Goal: Task Accomplishment & Management: Complete application form

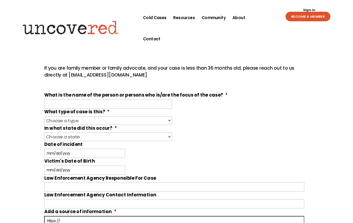
scroll to position [140, 0]
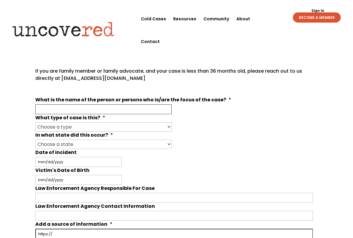
click at [41, 109] on input "What is the name of the person or persons who is/are the focus of the case? *" at bounding box center [103, 110] width 136 height 10
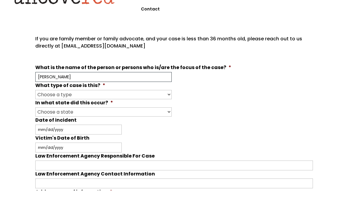
type input "[PERSON_NAME]"
click at [166, 123] on select "Choose a type Missing Murder [MEDICAL_DATA] Other" at bounding box center [103, 127] width 136 height 9
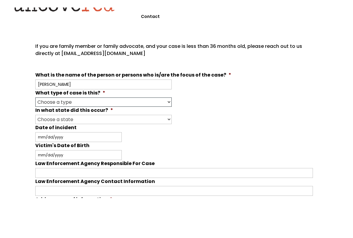
scroll to position [173, 0]
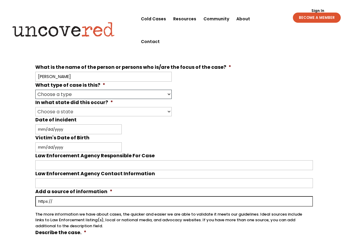
select select "Murder"
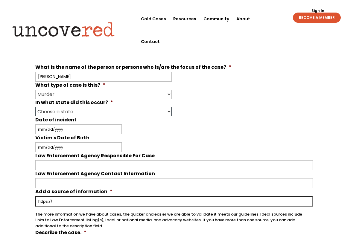
click at [165, 114] on select "Choose a state Outside of the U.S. [US_STATE] [US_STATE] [US_STATE] [US_STATE] …" at bounding box center [103, 111] width 136 height 9
select select "[US_STATE]"
click at [40, 131] on input "Date of incident" at bounding box center [78, 129] width 86 height 10
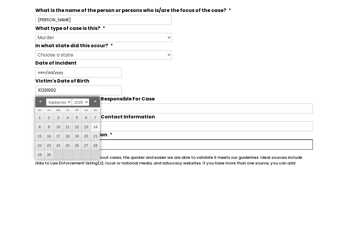
scroll to position [237, 0]
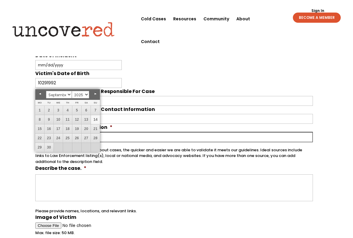
click at [8, 148] on div "Your input and insights will help uncover answers Note: Check out Uncovered's g…" at bounding box center [176, 105] width 353 height 632
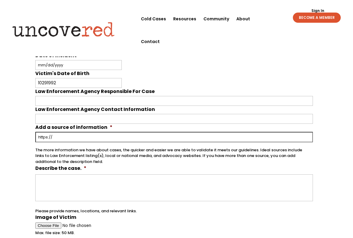
click at [8, 148] on div "Your input and insights will help uncover answers Note: Check out Uncovered's g…" at bounding box center [176, 105] width 353 height 632
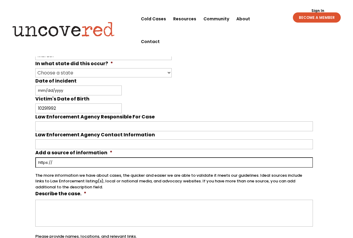
scroll to position [212, 0]
click at [7, 139] on div "Your input and insights will help uncover answers Note: Check out Uncovered's g…" at bounding box center [176, 131] width 353 height 632
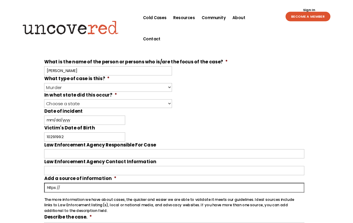
scroll to position [174, 0]
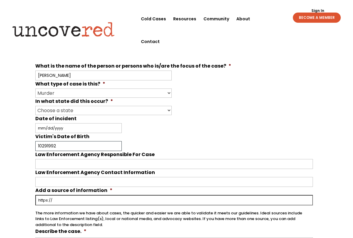
click at [58, 148] on input "10291992" at bounding box center [78, 146] width 86 height 10
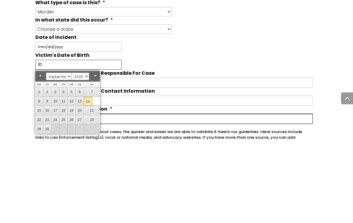
type input "1"
click at [338, 101] on div "Your input and insights will help uncover answers Note: Check out Uncovered's g…" at bounding box center [176, 168] width 353 height 632
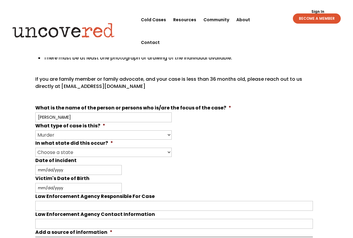
scroll to position [134, 0]
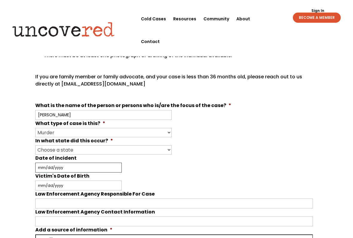
click at [66, 167] on input "Date of incident" at bounding box center [78, 168] width 86 height 10
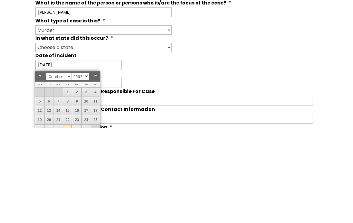
scroll to position [237, 0]
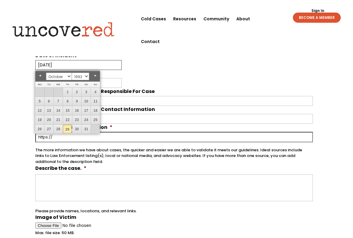
type input "[DATE]"
click at [8, 73] on div "Your input and insights will help uncover answers Note: Check out Uncovered's g…" at bounding box center [176, 105] width 353 height 632
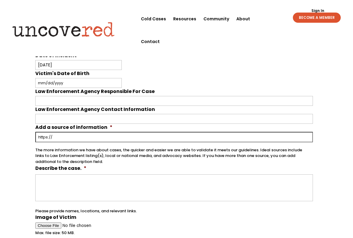
click at [69, 93] on label "Law Enforcement Agency Responsible For Case" at bounding box center [94, 92] width 119 height 6
click at [69, 96] on input "Law Enforcement Agency Responsible For Case" at bounding box center [174, 101] width 278 height 10
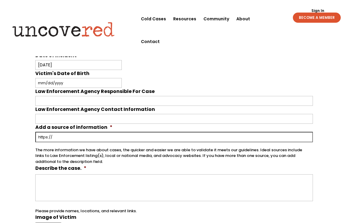
click at [68, 89] on label "Law Enforcement Agency Responsible For Case" at bounding box center [94, 92] width 119 height 6
click at [68, 96] on input "Law Enforcement Agency Responsible For Case" at bounding box center [174, 101] width 278 height 10
click at [70, 84] on input "Victim's Date of Birth" at bounding box center [78, 83] width 86 height 10
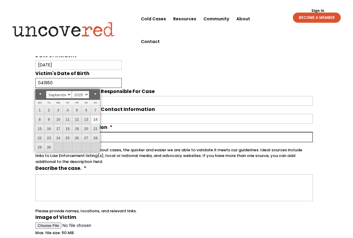
type input "041950"
click at [14, 163] on div "Your input and insights will help uncover answers Note: Check out Uncovered's g…" at bounding box center [176, 105] width 353 height 632
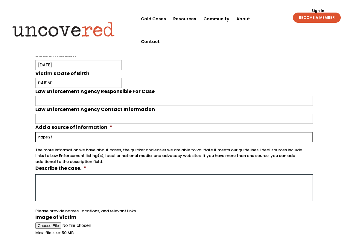
click at [41, 186] on textarea "Describe the case. *" at bounding box center [174, 187] width 278 height 27
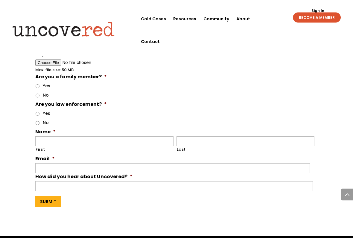
scroll to position [423, 0]
click at [44, 197] on input "Submit" at bounding box center [48, 201] width 26 height 11
click at [47, 197] on input "Submit" at bounding box center [48, 201] width 26 height 11
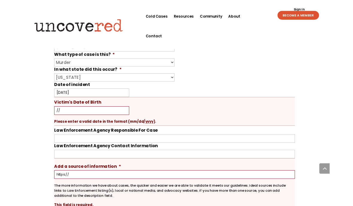
scroll to position [266, 0]
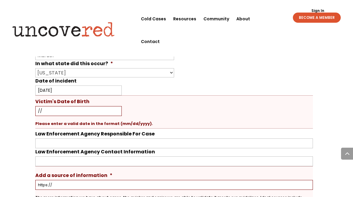
click at [42, 112] on input "//" at bounding box center [78, 111] width 86 height 10
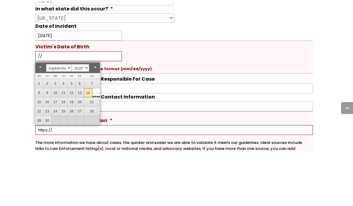
type input "/"
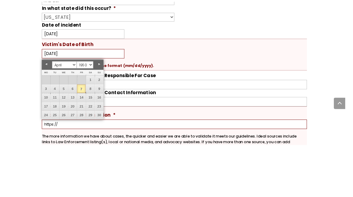
scroll to position [321, 0]
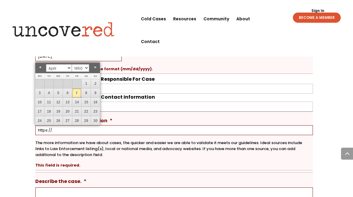
type input "[DATE]"
click at [5, 137] on div "Your input and insights will help uncover answers Note: Check out Uncovered's g…" at bounding box center [176, 127] width 353 height 845
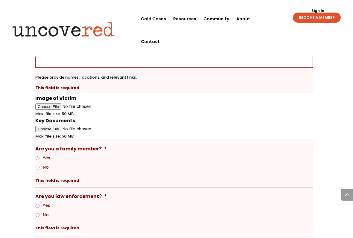
scroll to position [470, 0]
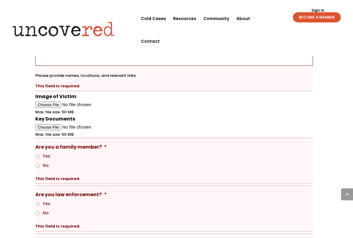
click at [36, 158] on li "Yes" at bounding box center [176, 156] width 282 height 7
click at [36, 157] on input "Yes" at bounding box center [38, 157] width 4 height 4
radio input "true"
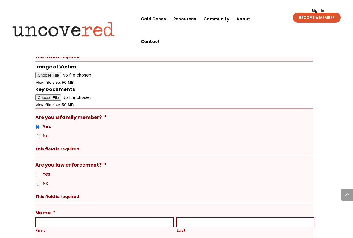
scroll to position [500, 0]
click at [35, 185] on li "No" at bounding box center [176, 182] width 282 height 7
click at [36, 185] on li "No" at bounding box center [176, 182] width 282 height 7
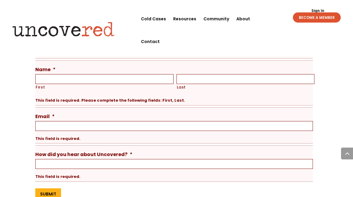
scroll to position [634, 0]
